Goal: Check status: Check status

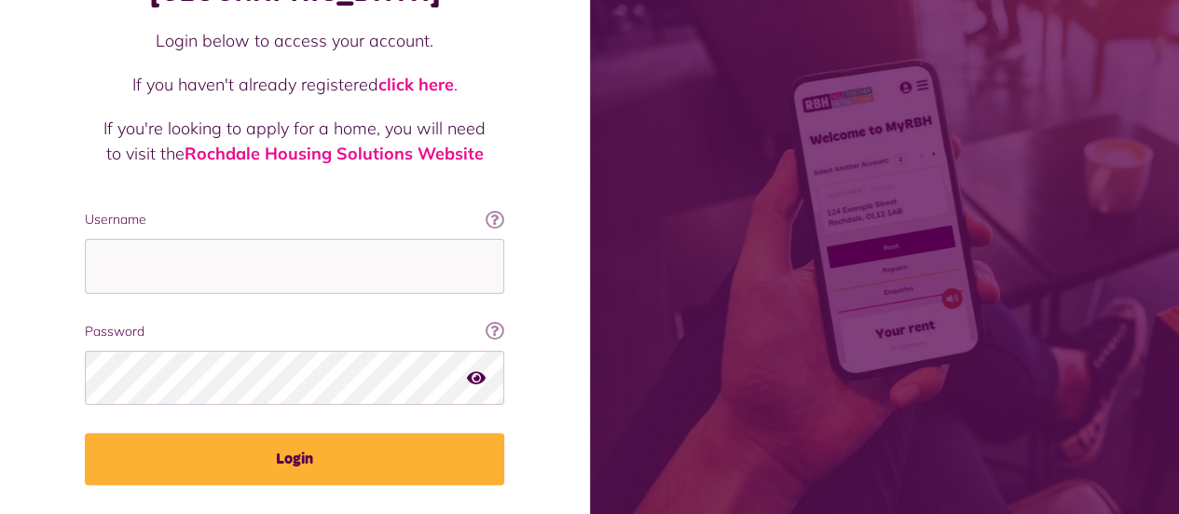
scroll to position [201, 0]
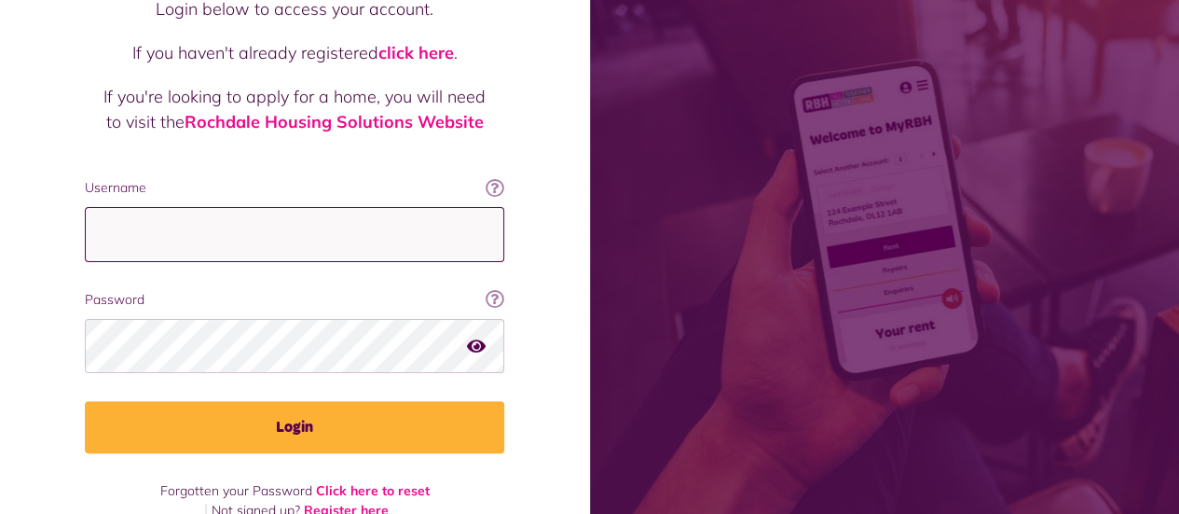
type input "**********"
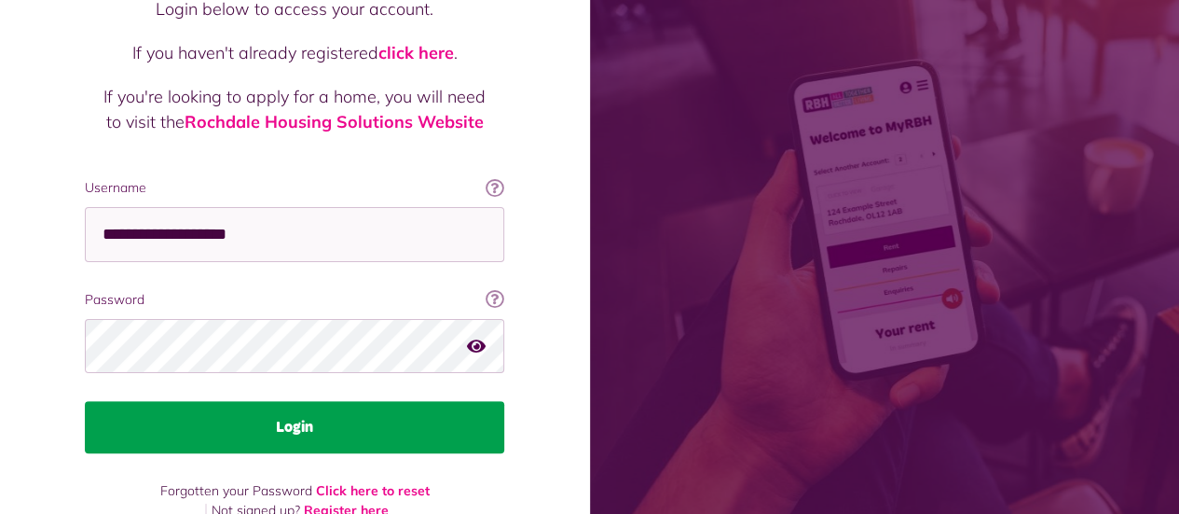
click at [352, 401] on button "Login" at bounding box center [295, 427] width 420 height 52
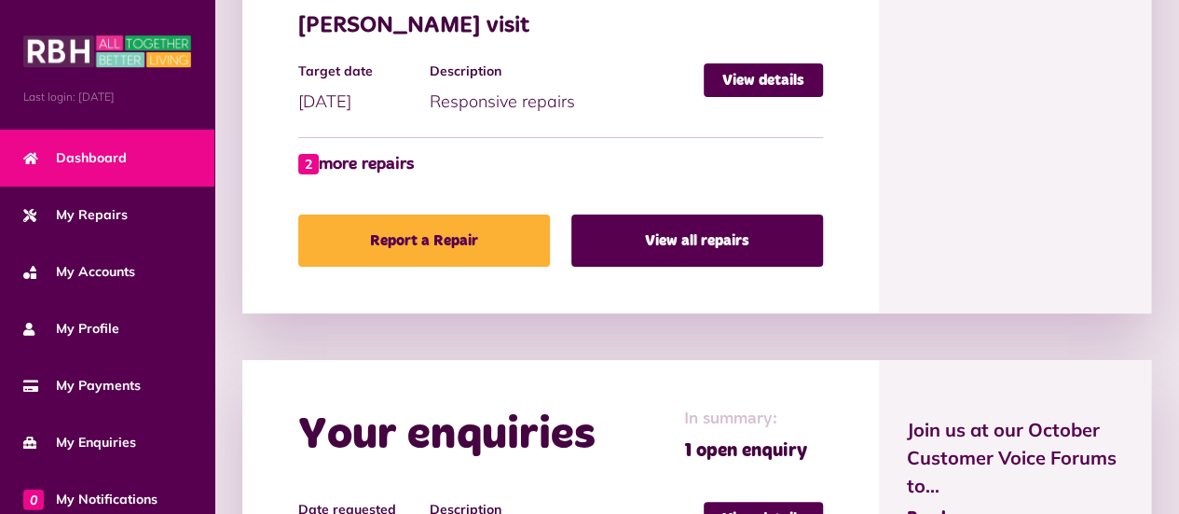
scroll to position [1261, 0]
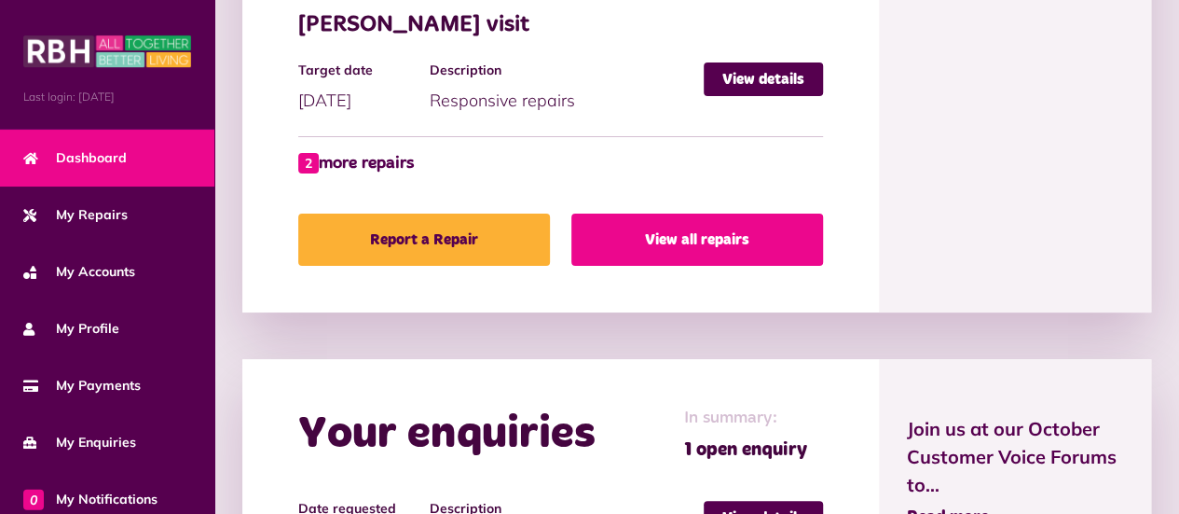
click at [738, 242] on link "View all repairs" at bounding box center [697, 239] width 252 height 52
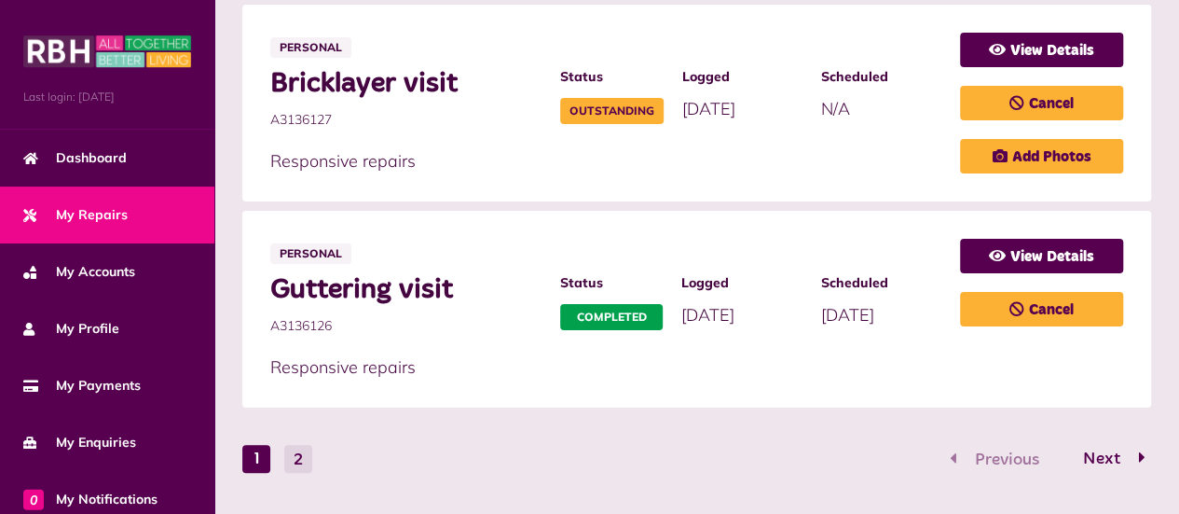
scroll to position [1607, 0]
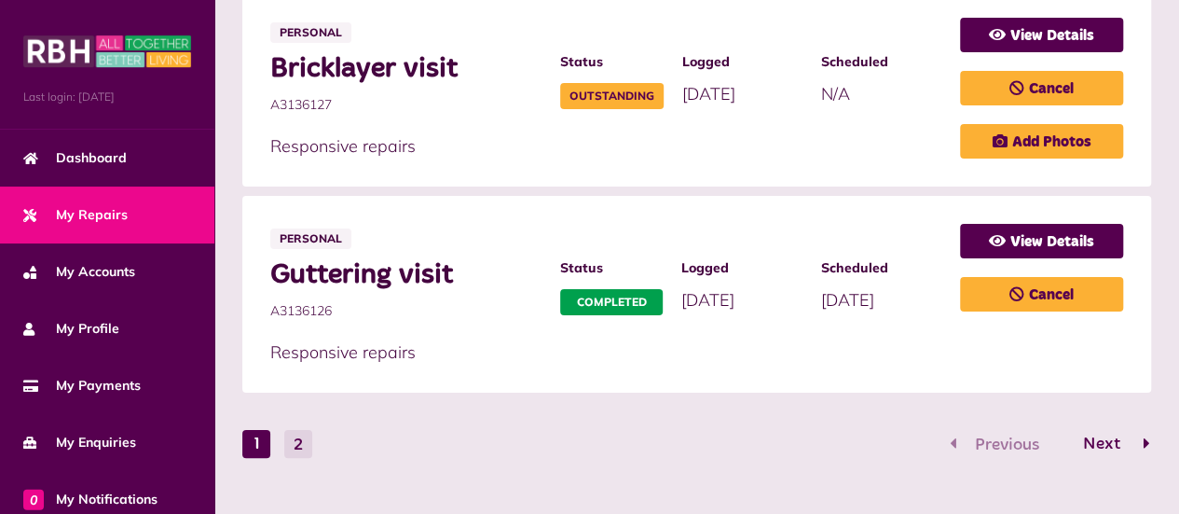
click at [1109, 435] on span "Next" at bounding box center [1101, 443] width 65 height 17
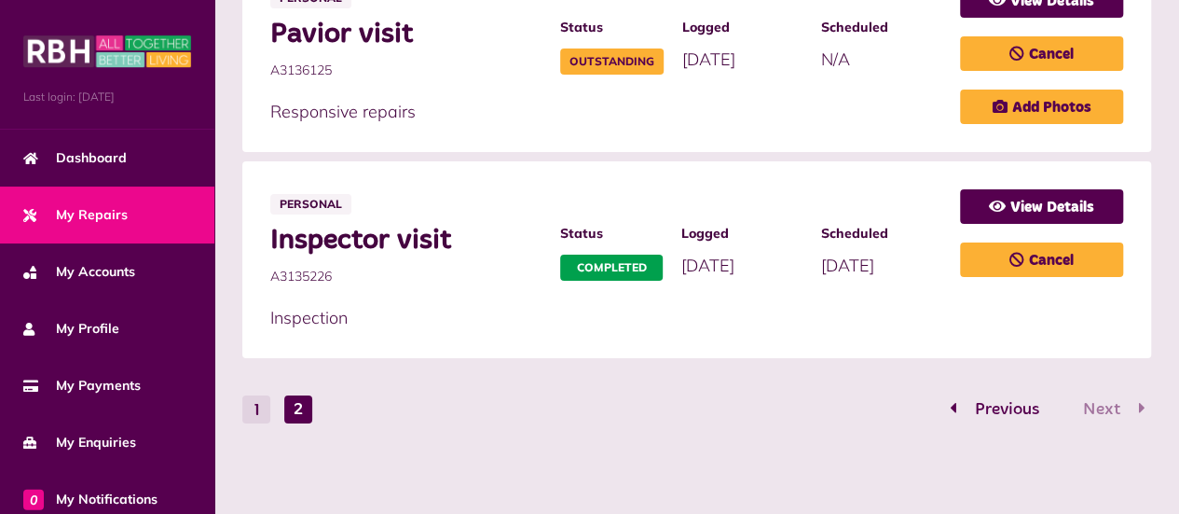
scroll to position [569, 0]
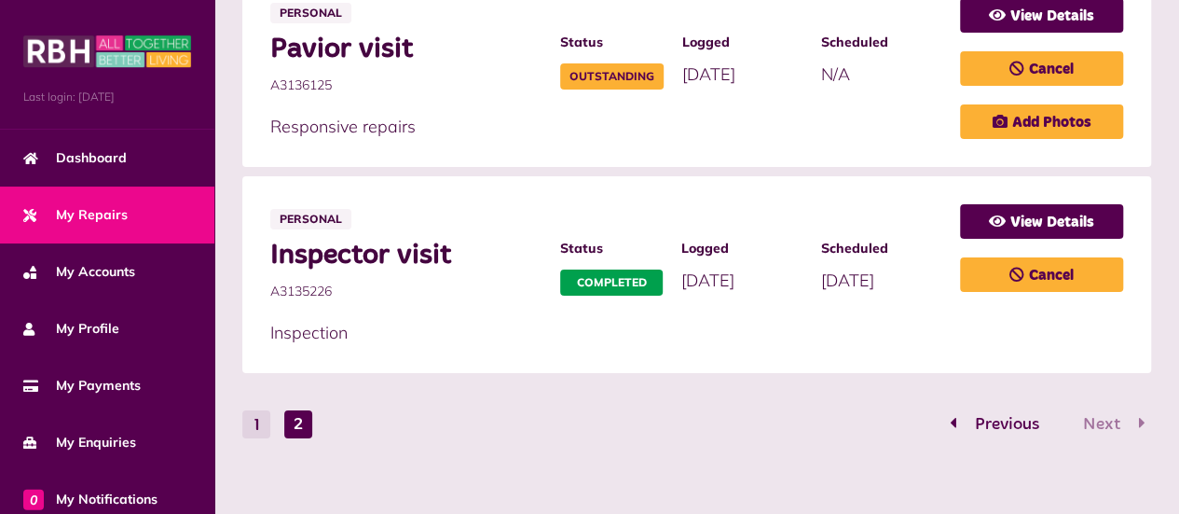
click at [744, 384] on form "**********" at bounding box center [696, 139] width 909 height 600
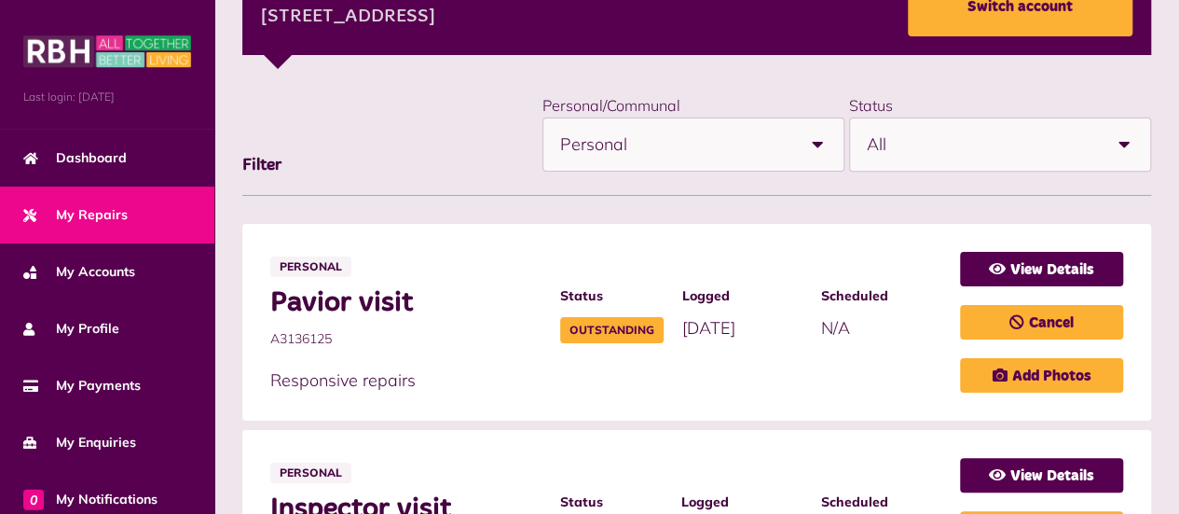
scroll to position [0, 0]
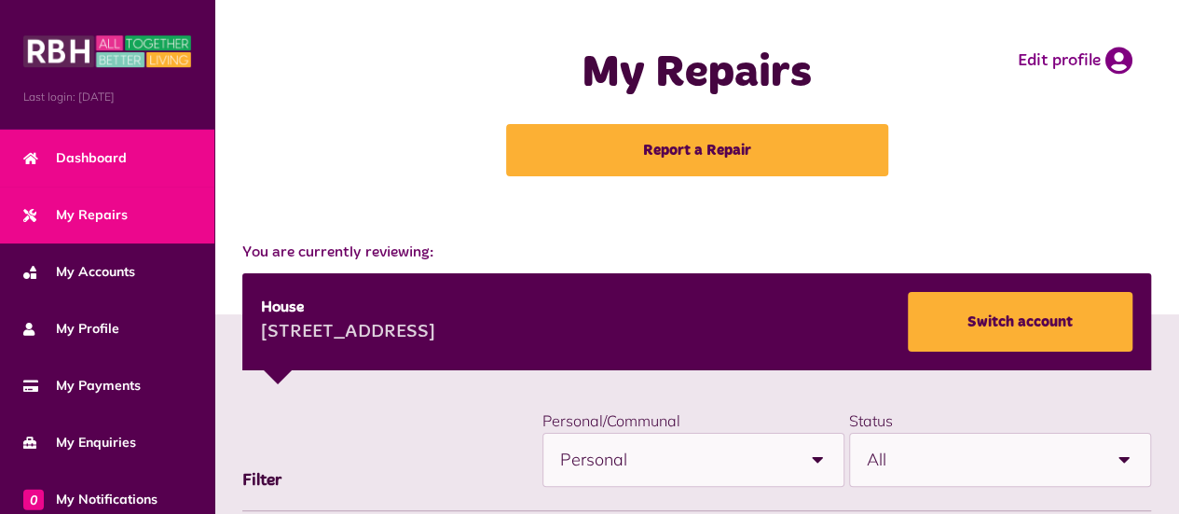
click at [91, 148] on span "Dashboard" at bounding box center [74, 158] width 103 height 20
